Goal: Task Accomplishment & Management: Manage account settings

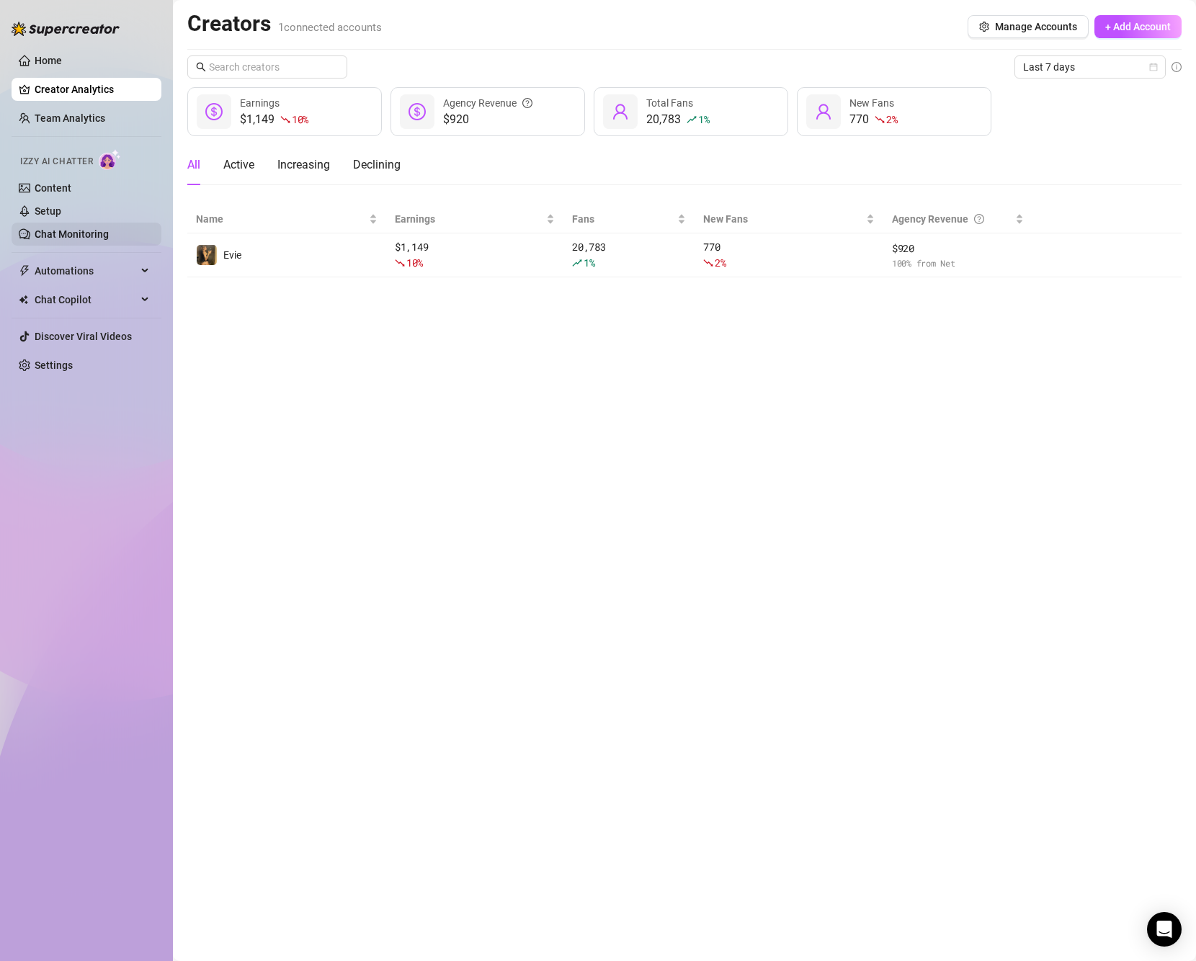
click at [102, 231] on link "Chat Monitoring" at bounding box center [72, 234] width 74 height 12
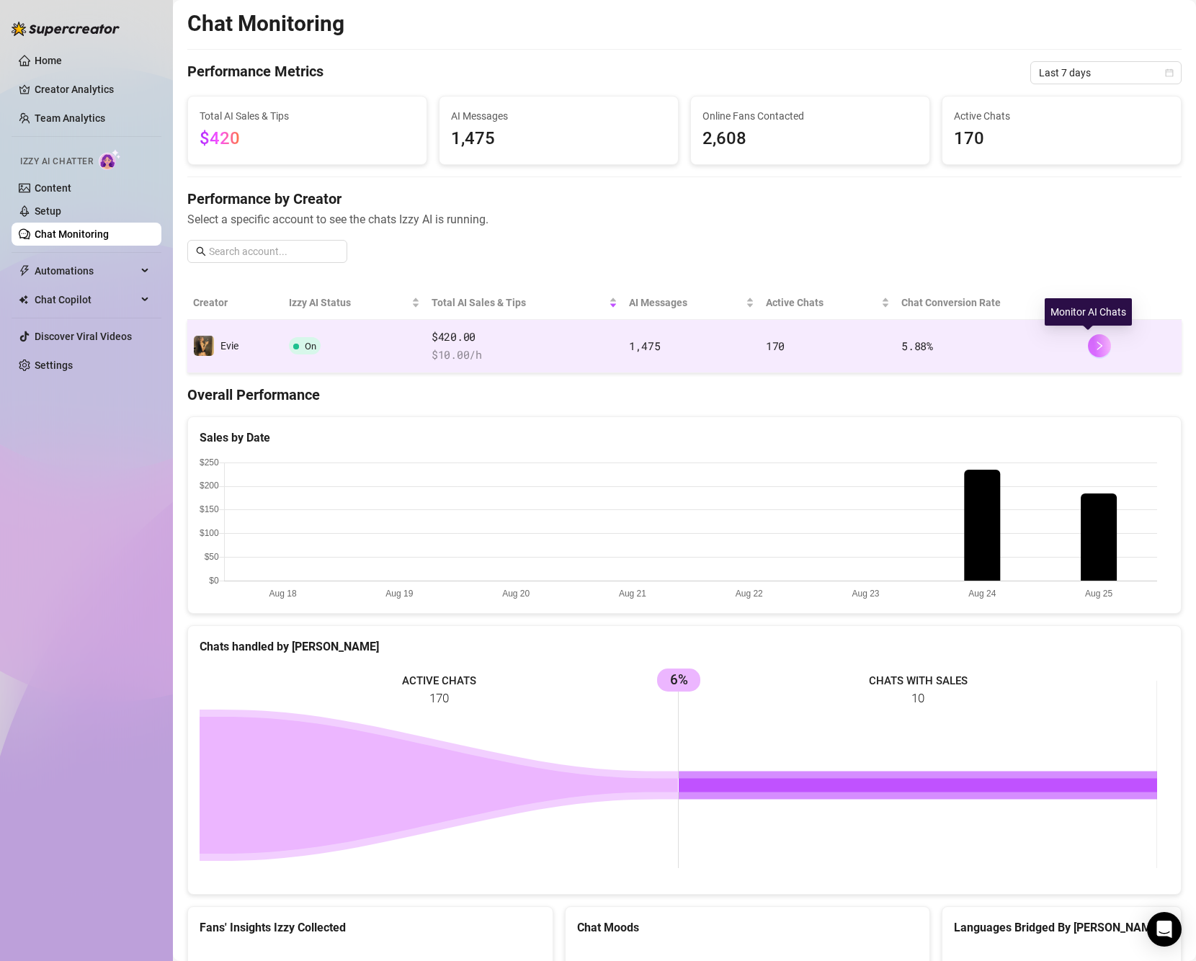
click at [1098, 344] on icon "right" at bounding box center [1100, 346] width 5 height 9
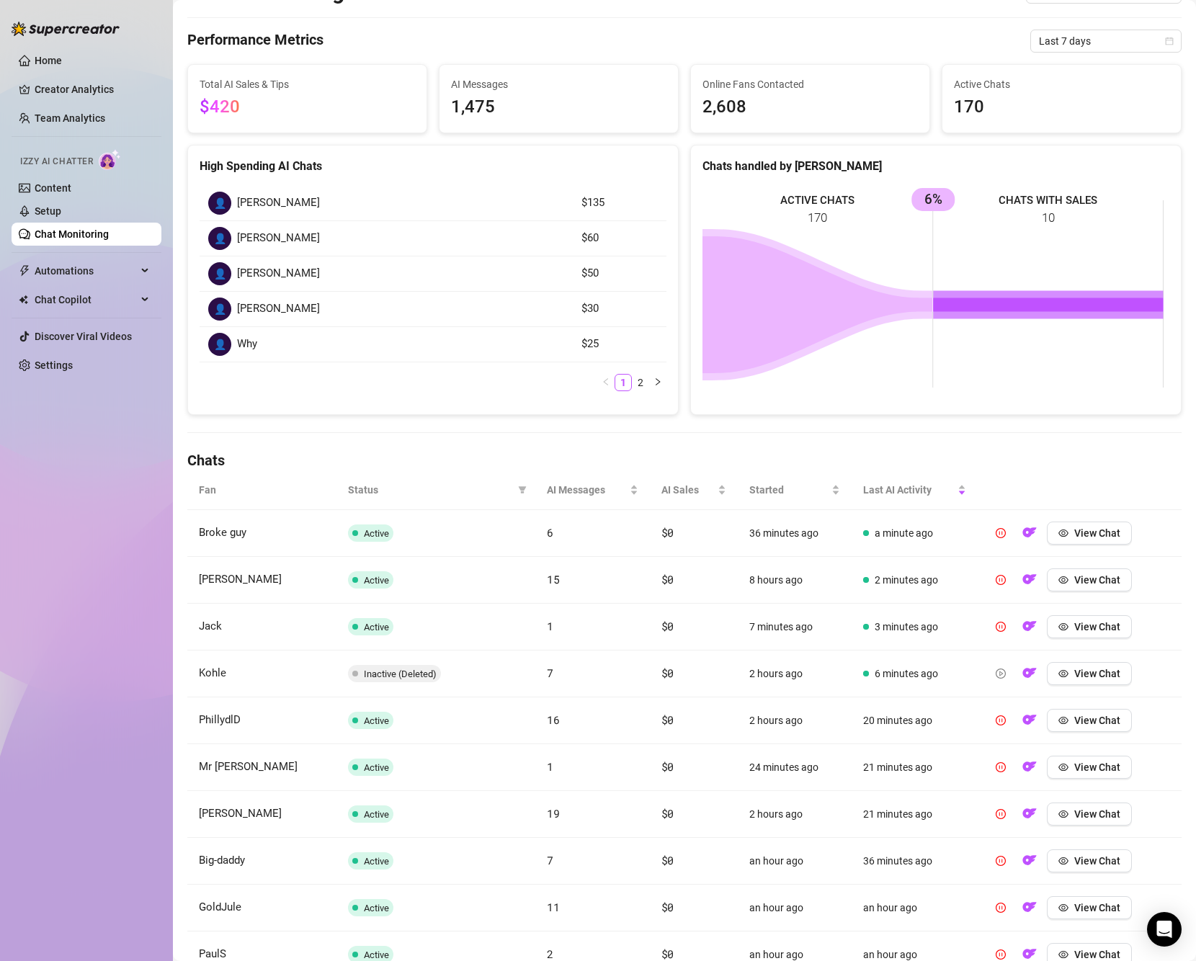
scroll to position [72, 0]
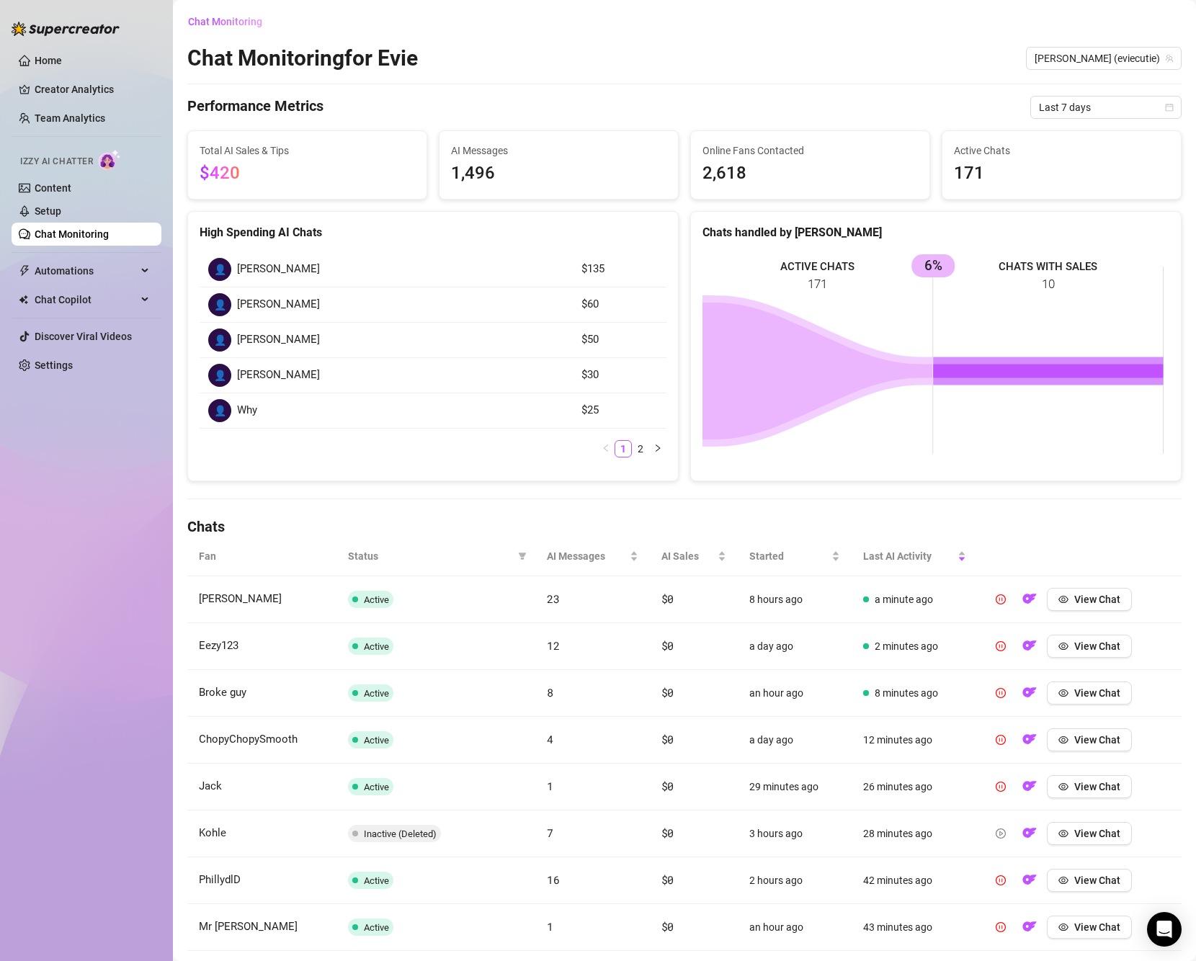
click at [70, 353] on ul "Home Creator Analytics Team Analytics Izzy AI Chatter Content Setup Chat Monito…" at bounding box center [87, 212] width 150 height 339
click at [72, 362] on link "Settings" at bounding box center [54, 366] width 38 height 12
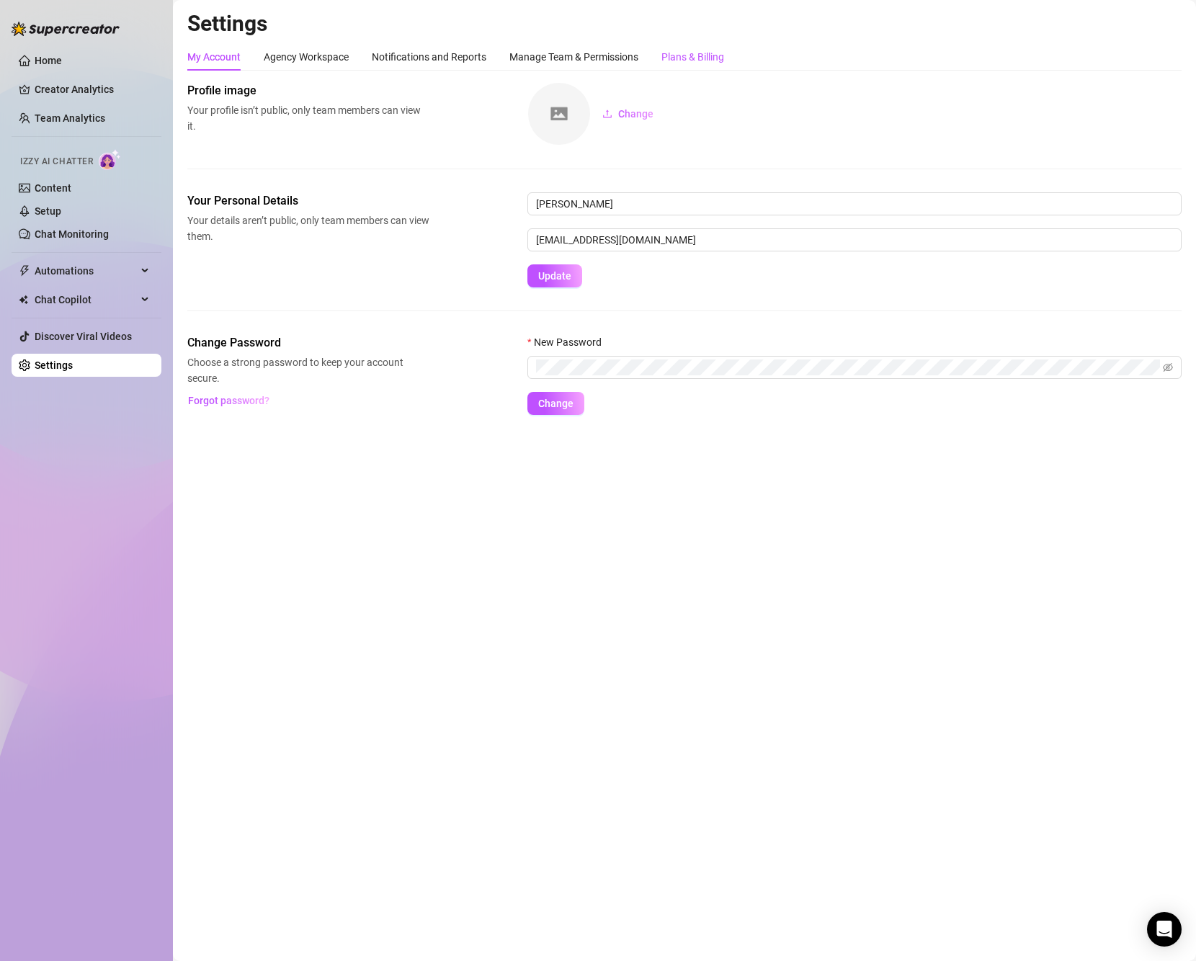
click at [718, 50] on div "Plans & Billing" at bounding box center [693, 57] width 63 height 16
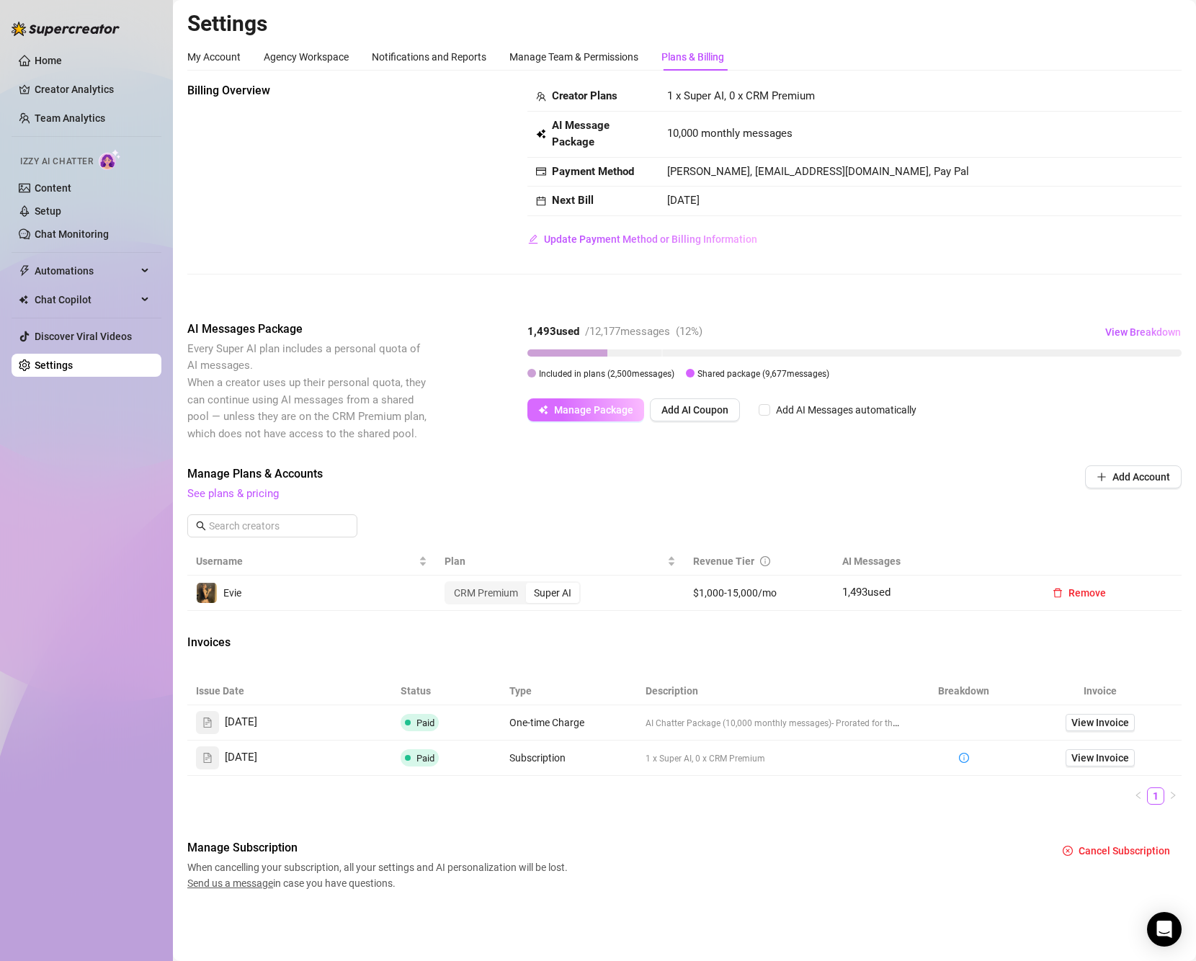
click at [607, 411] on span "Manage Package" at bounding box center [593, 410] width 79 height 12
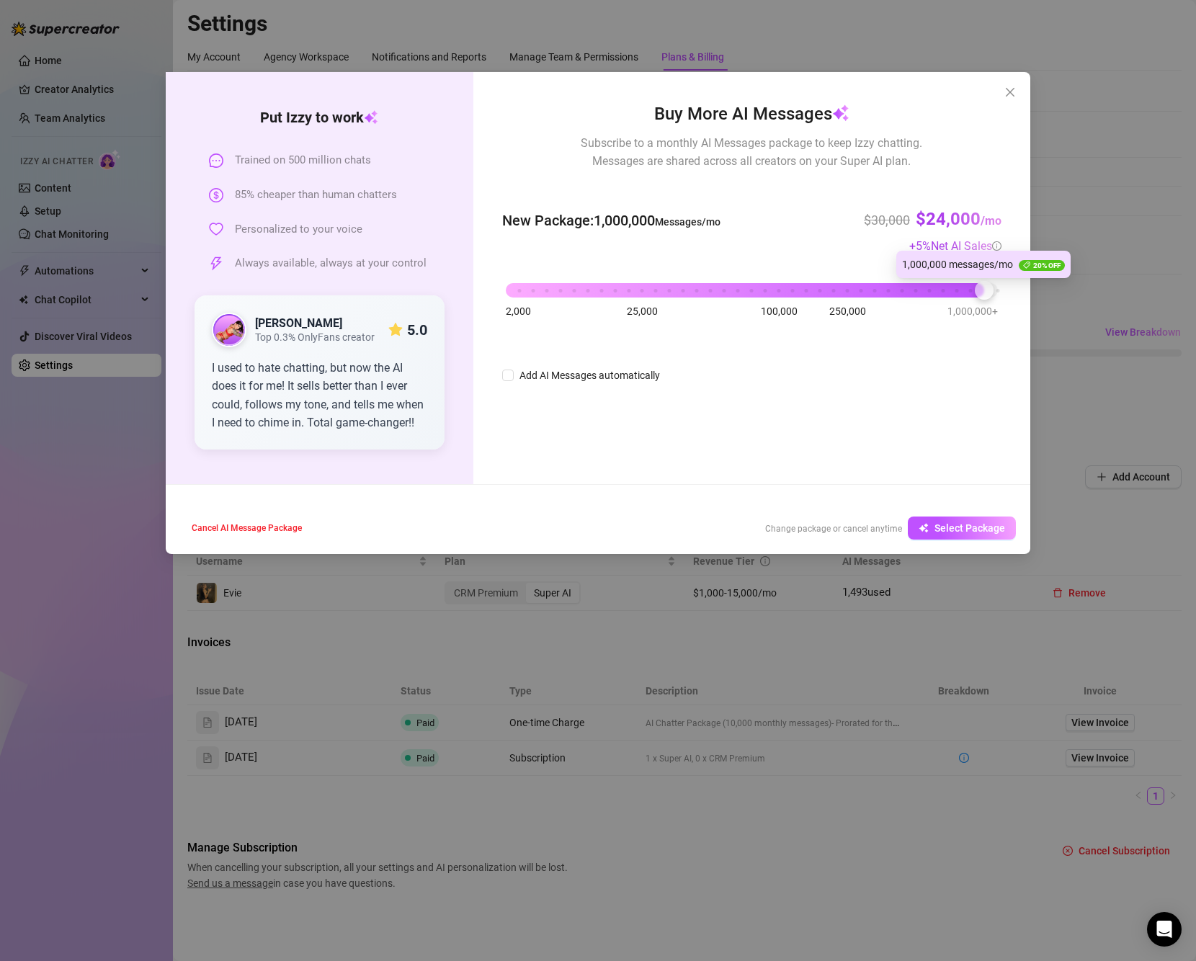
drag, startPoint x: 556, startPoint y: 288, endPoint x: 982, endPoint y: 293, distance: 425.9
click at [982, 293] on div at bounding box center [984, 290] width 19 height 19
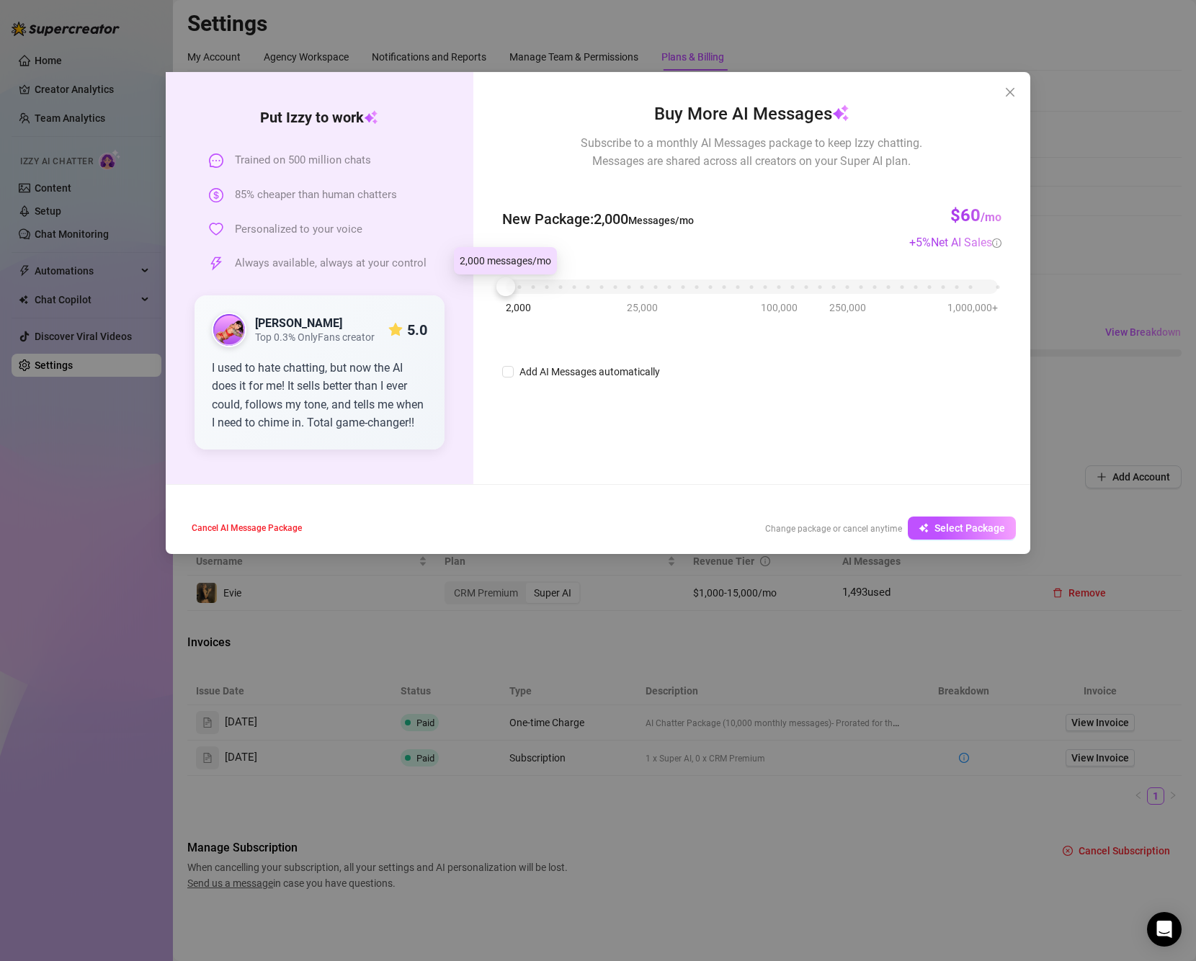
drag, startPoint x: 518, startPoint y: 285, endPoint x: 503, endPoint y: 288, distance: 15.3
click at [506, 285] on div "2,000 25,000 100,000 250,000 1,000,000+" at bounding box center [752, 281] width 492 height 9
drag, startPoint x: 503, startPoint y: 288, endPoint x: 561, endPoint y: 288, distance: 57.6
click at [561, 288] on div at bounding box center [560, 286] width 19 height 19
drag, startPoint x: 529, startPoint y: 290, endPoint x: 670, endPoint y: 239, distance: 150.2
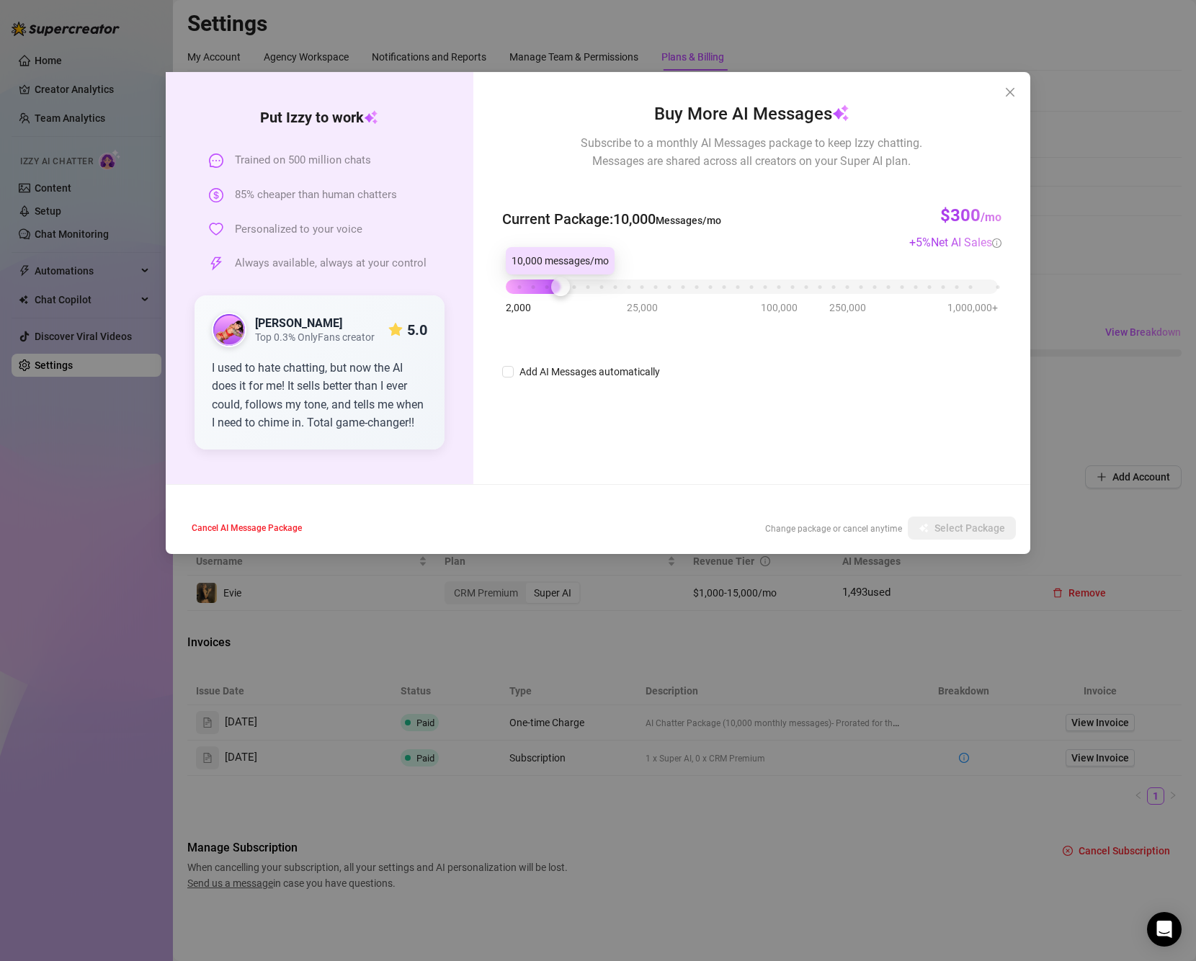
click at [579, 280] on div "2,000 25,000 100,000 250,000 1,000,000+" at bounding box center [752, 281] width 492 height 9
drag, startPoint x: 478, startPoint y: 277, endPoint x: 455, endPoint y: 276, distance: 23.1
click at [455, 276] on div "Put [PERSON_NAME] to work Trained on 500 million chats 85% cheaper than human c…" at bounding box center [598, 278] width 865 height 412
click at [1012, 94] on icon "close" at bounding box center [1010, 92] width 9 height 9
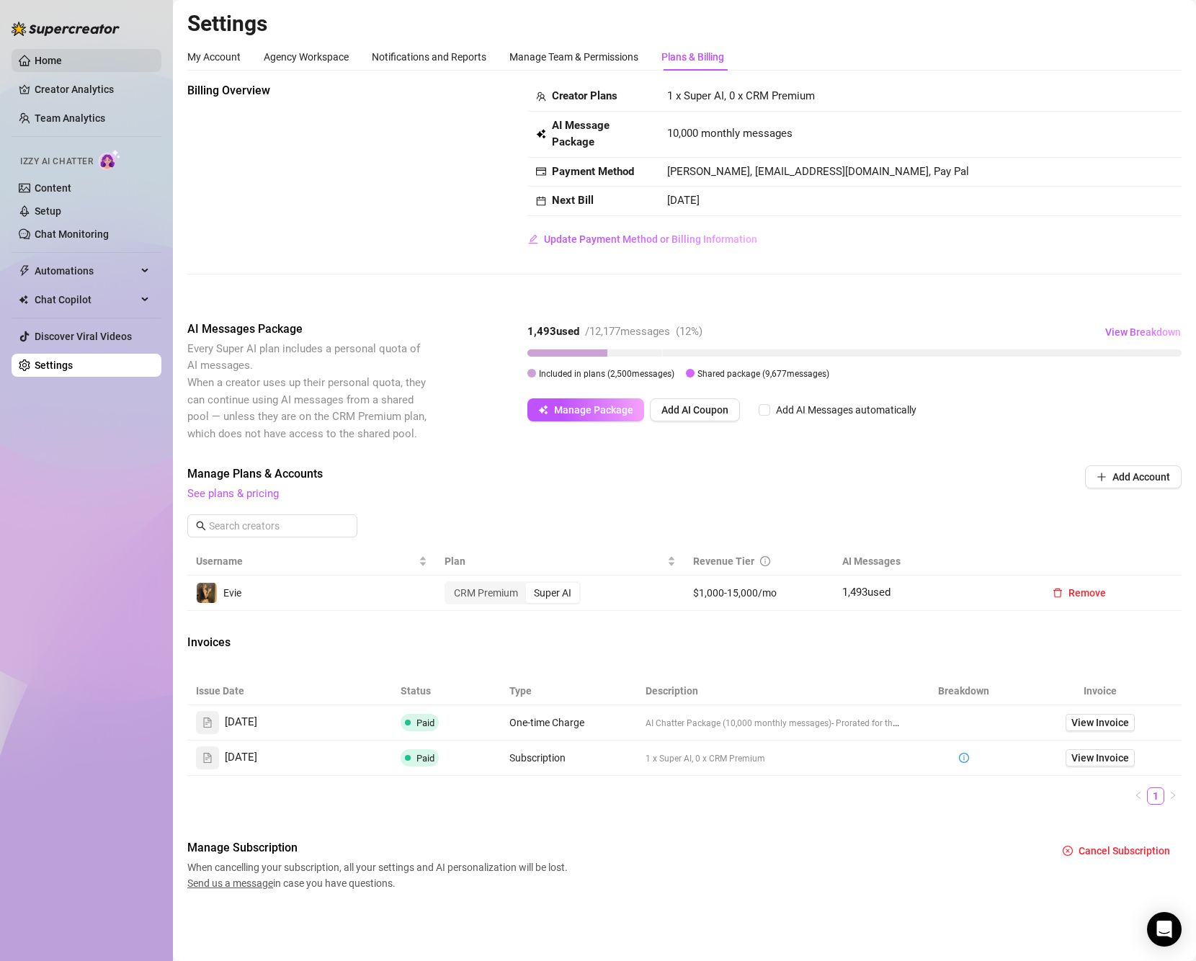
click at [62, 55] on link "Home" at bounding box center [48, 61] width 27 height 12
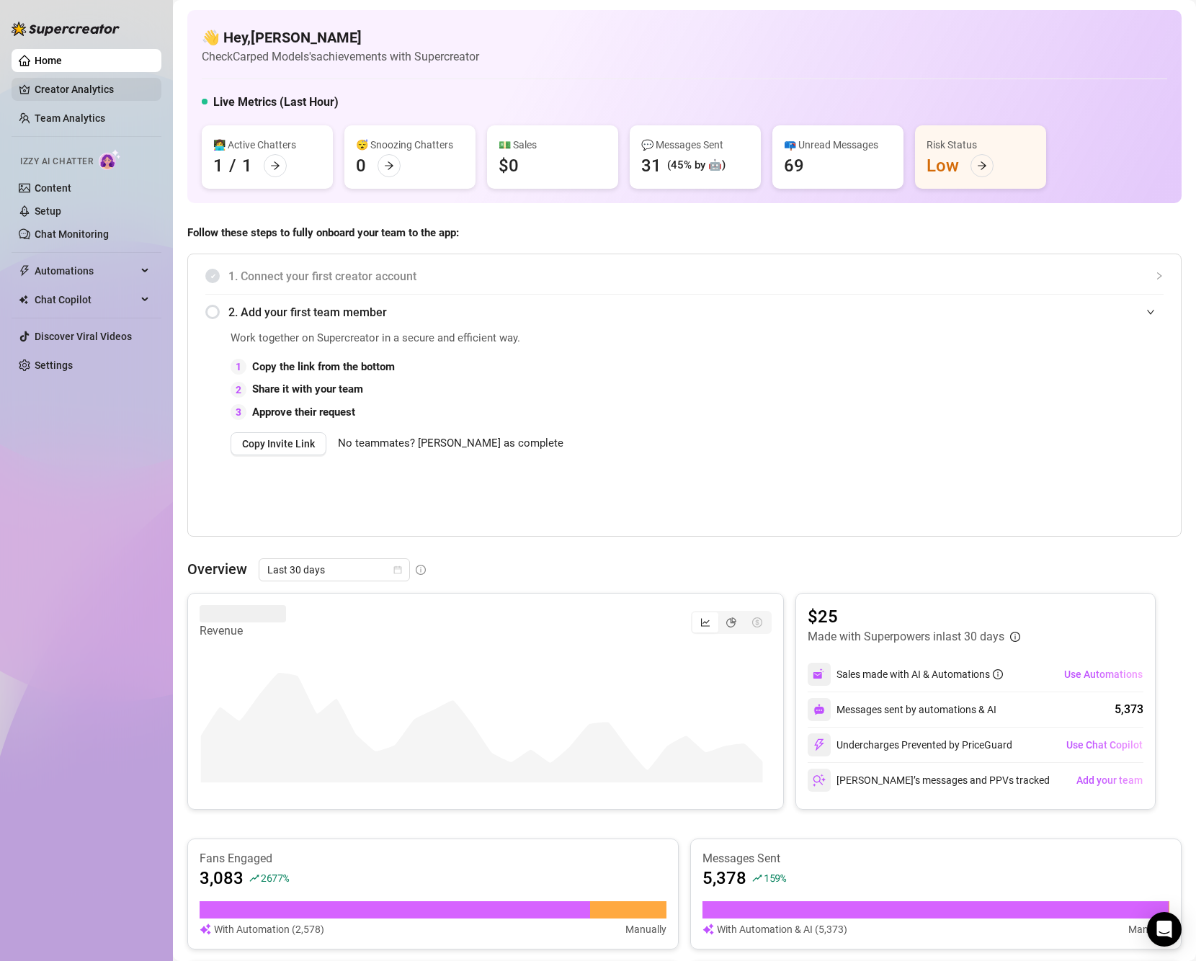
click at [102, 94] on link "Creator Analytics" at bounding box center [92, 89] width 115 height 23
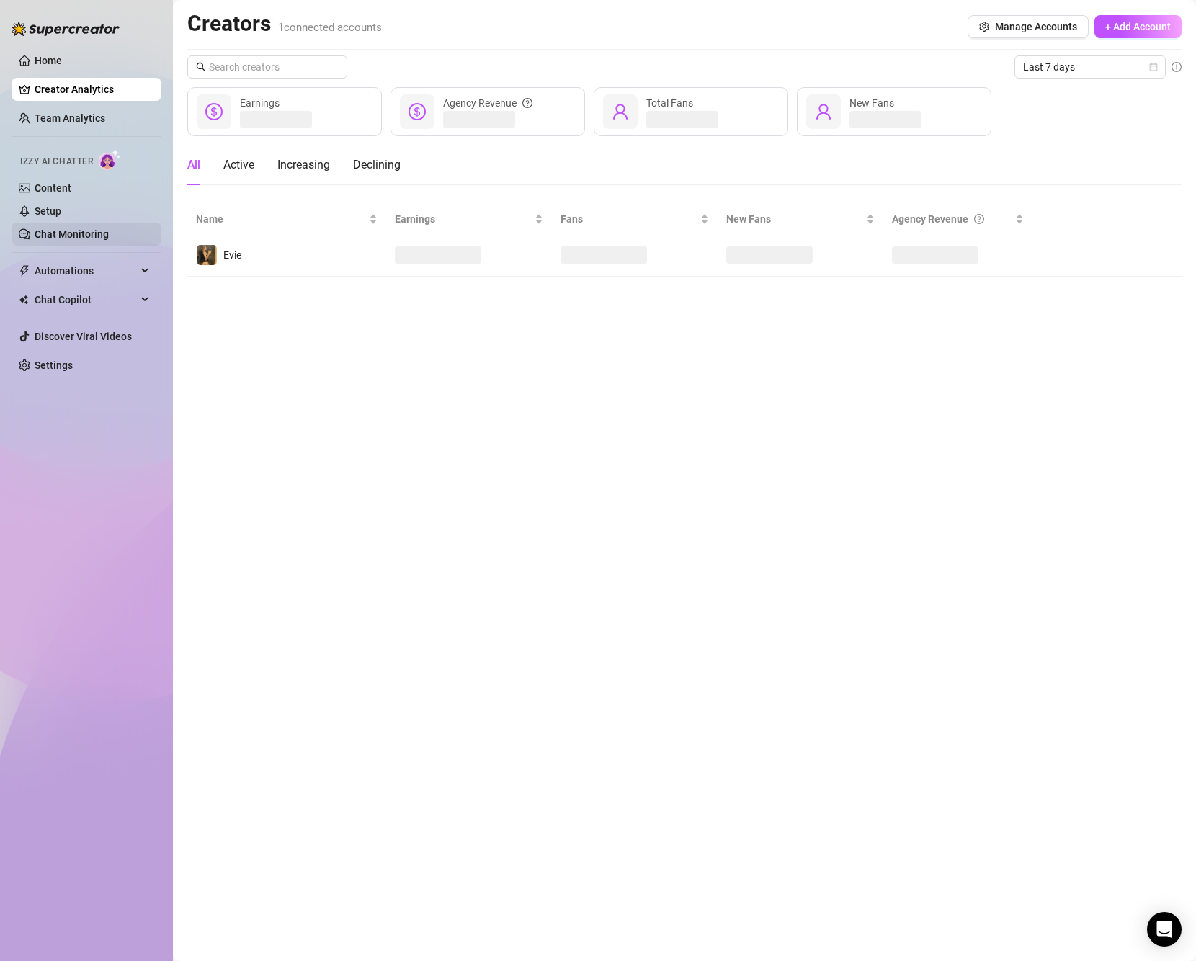
click at [99, 228] on link "Chat Monitoring" at bounding box center [72, 234] width 74 height 12
